Goal: Task Accomplishment & Management: Complete application form

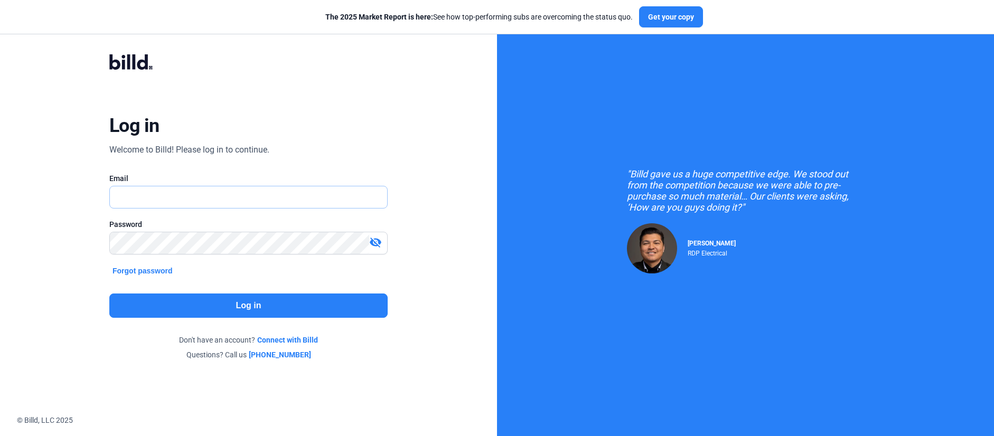
type input "travis.patterson@billd.com"
click at [153, 319] on div "Log in Welcome to Billd! Please log in to continue. Email travis.patterson@bill…" at bounding box center [249, 208] width 358 height 346
click at [164, 311] on button "Log in" at bounding box center [248, 306] width 278 height 24
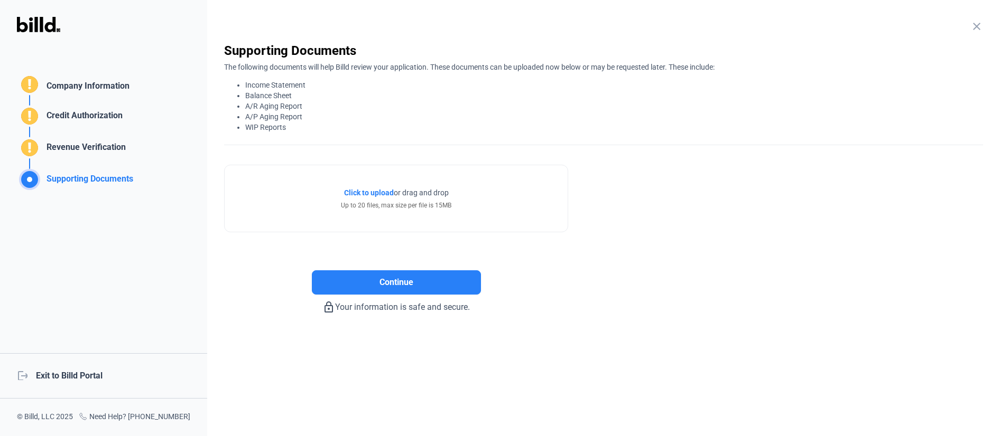
click at [63, 95] on div "Credit Authorization" at bounding box center [75, 111] width 116 height 32
click at [69, 88] on div "Company Information" at bounding box center [85, 87] width 87 height 15
